Goal: Navigation & Orientation: Find specific page/section

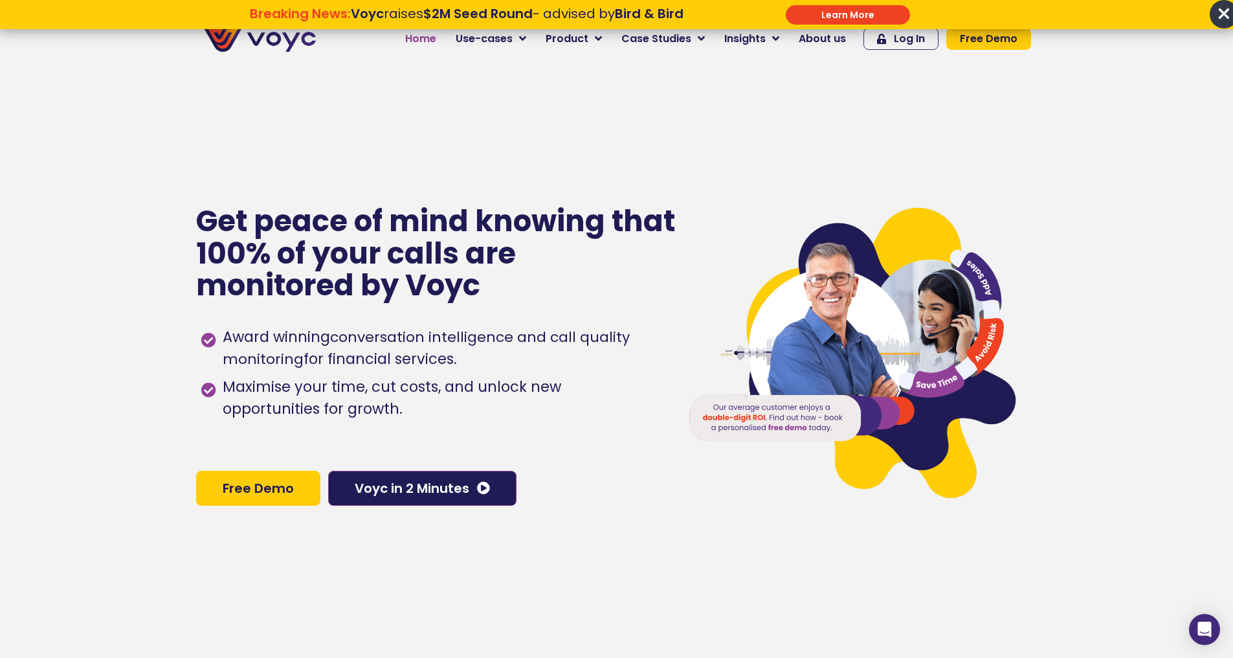
click at [436, 37] on span "Home" at bounding box center [420, 39] width 31 height 16
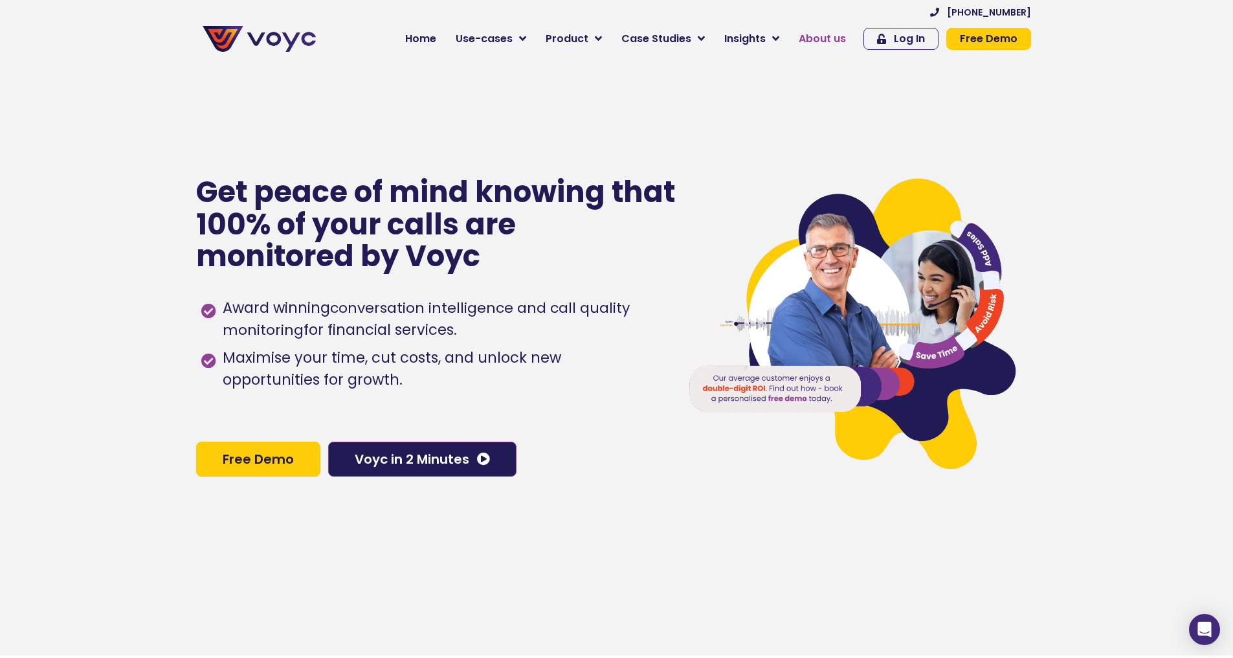
click at [832, 37] on span "About us" at bounding box center [822, 39] width 47 height 16
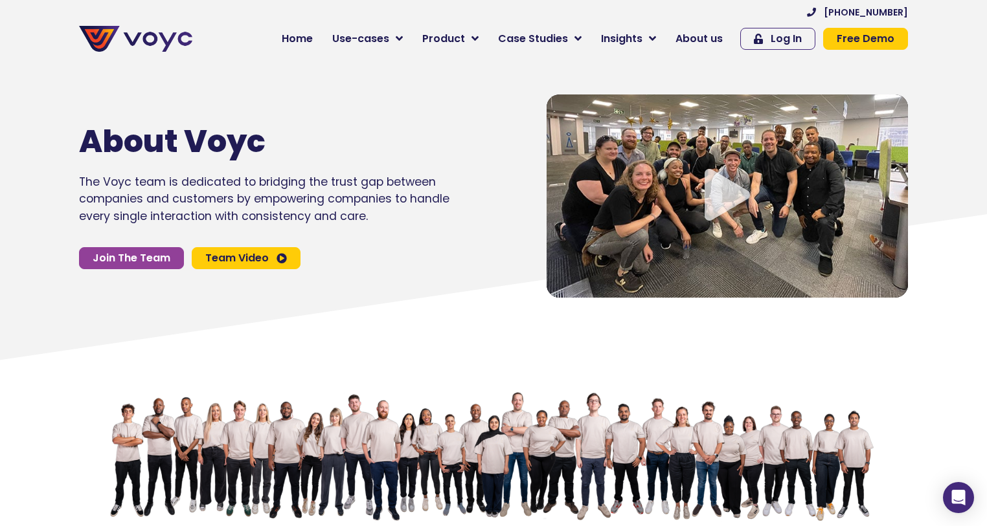
click at [728, 183] on icon "Video play button" at bounding box center [726, 195] width 45 height 52
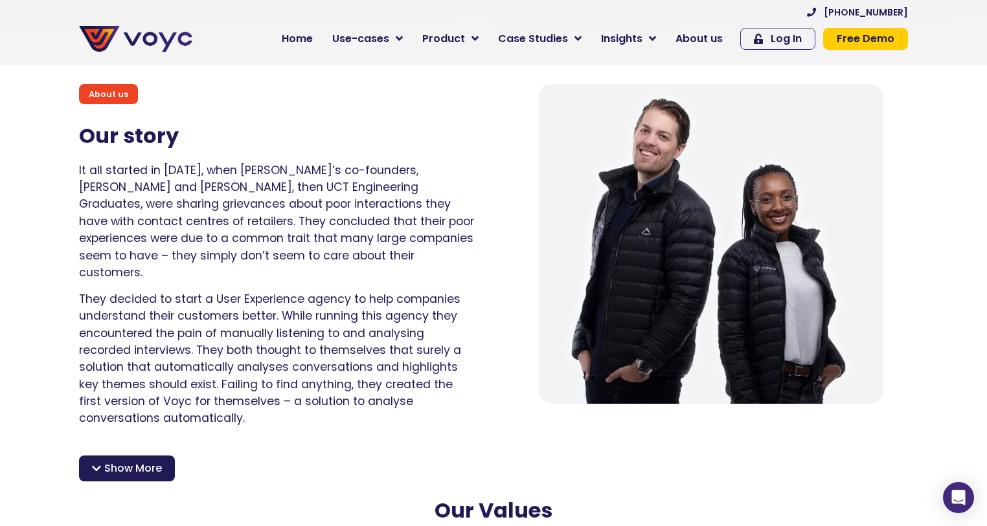
scroll to position [829, 0]
